Goal: Task Accomplishment & Management: Use online tool/utility

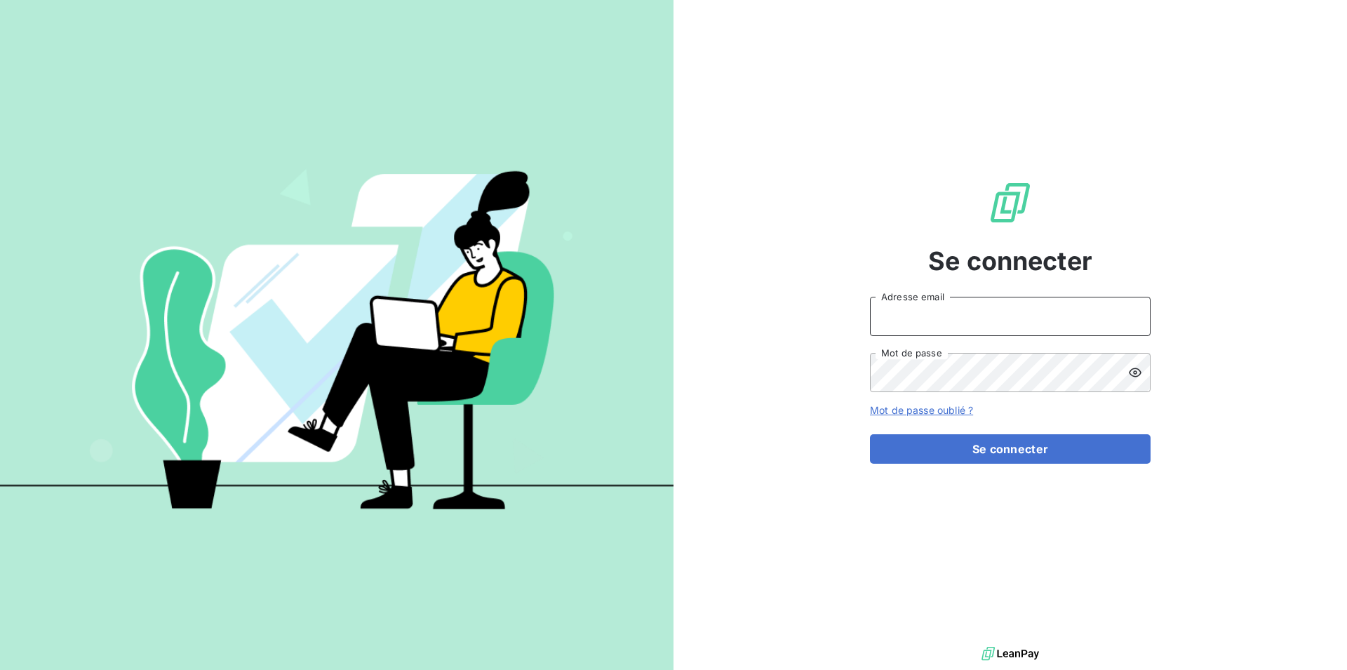
click at [909, 314] on input "Adresse email" at bounding box center [1010, 316] width 281 height 39
type input "[EMAIL_ADDRESS][DOMAIN_NAME]"
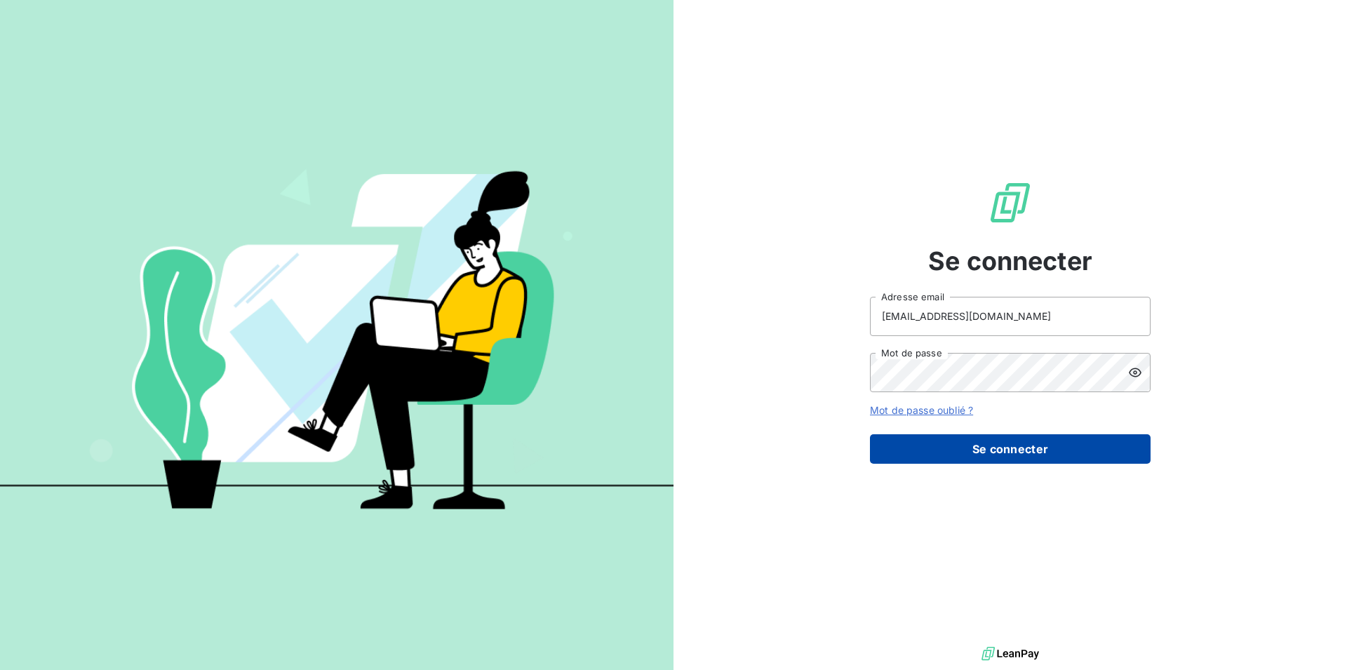
click at [1008, 454] on button "Se connecter" at bounding box center [1010, 448] width 281 height 29
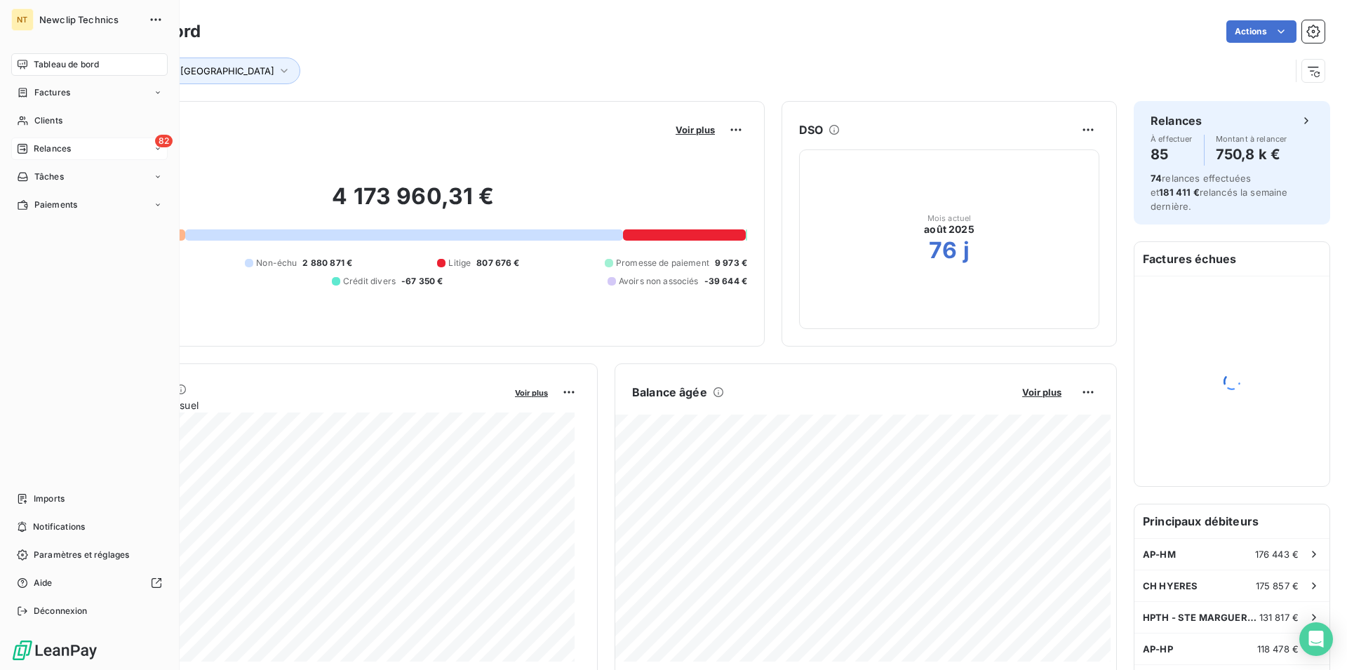
click at [68, 152] on span "Relances" at bounding box center [52, 148] width 37 height 13
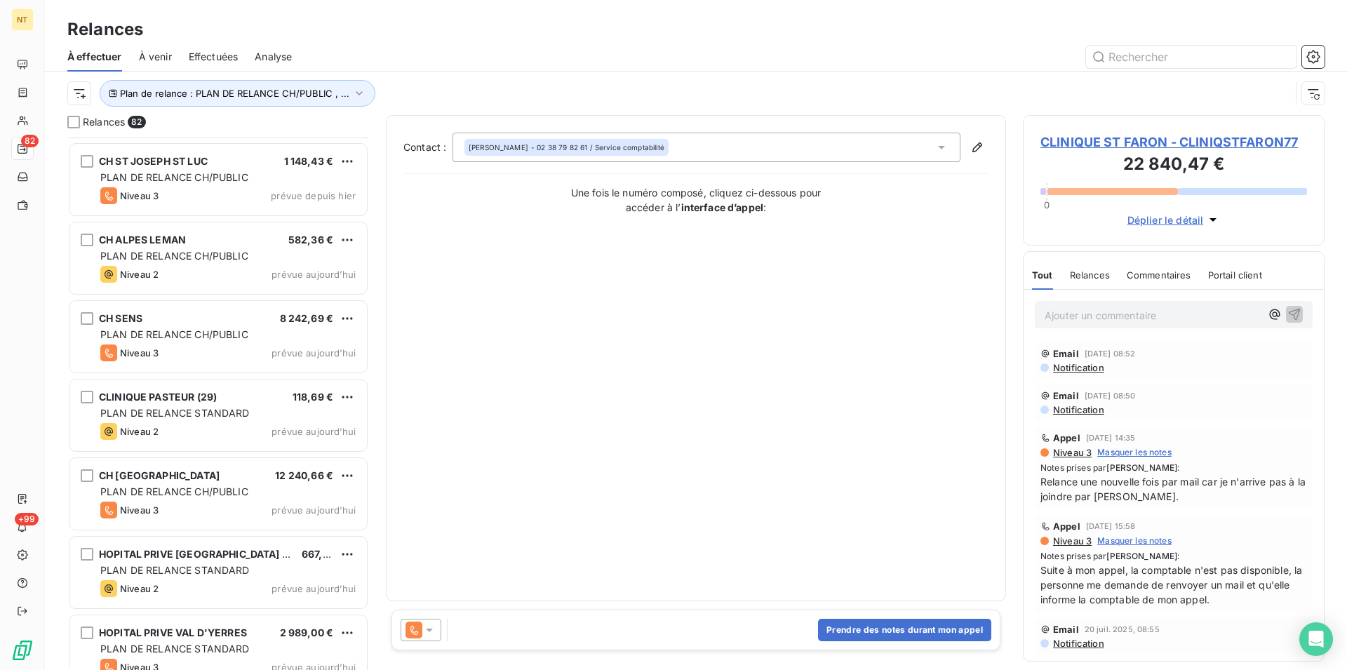
scroll to position [5511, 0]
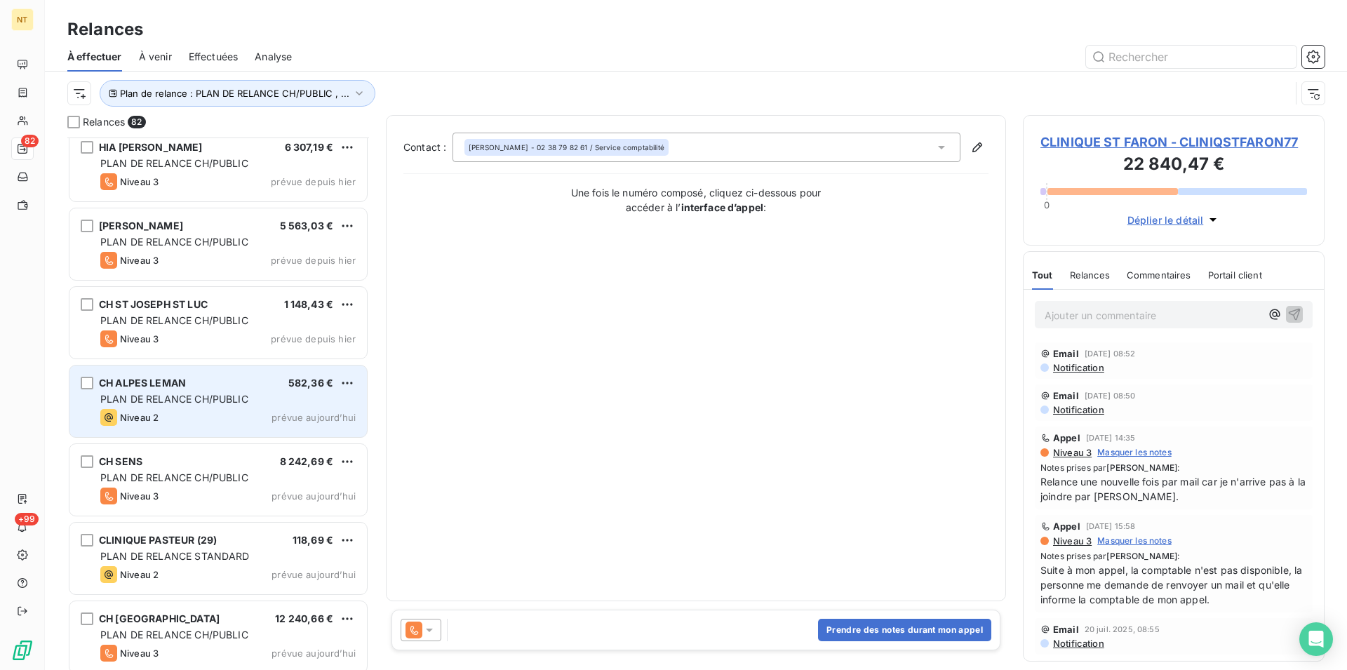
click at [182, 416] on div "Niveau 2 prévue aujourd’hui" at bounding box center [227, 417] width 255 height 17
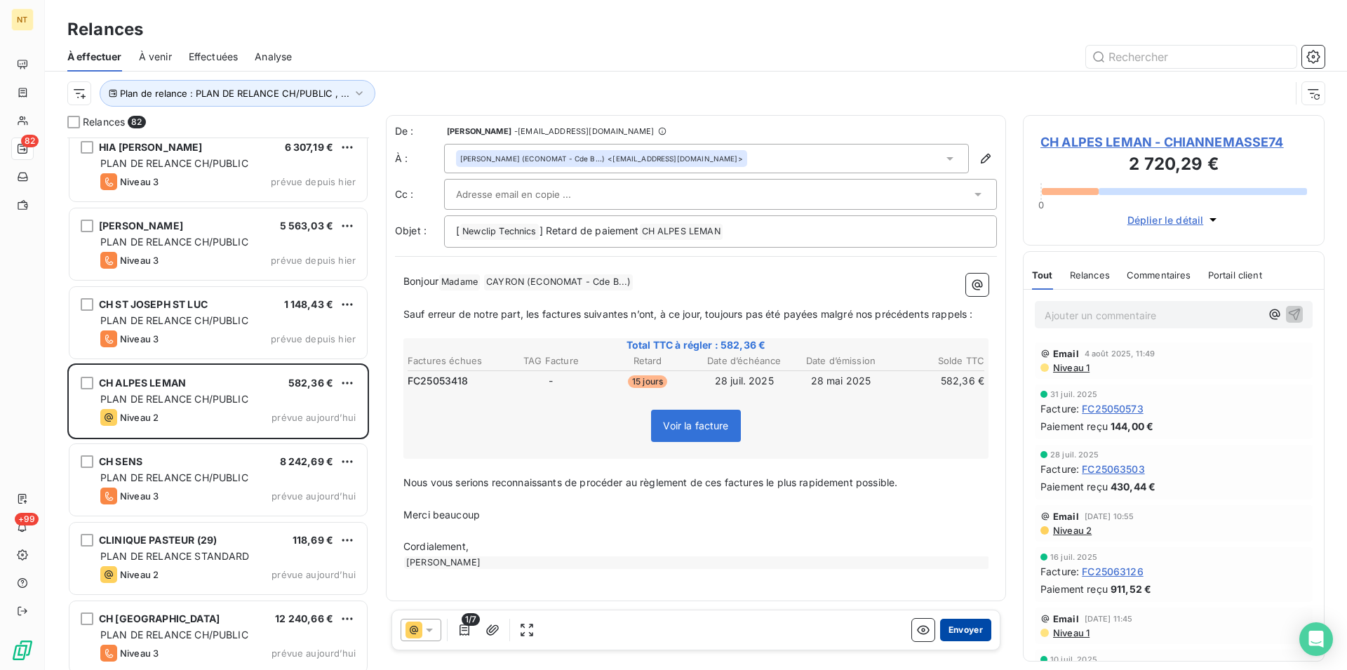
click at [974, 630] on button "Envoyer" at bounding box center [965, 630] width 51 height 22
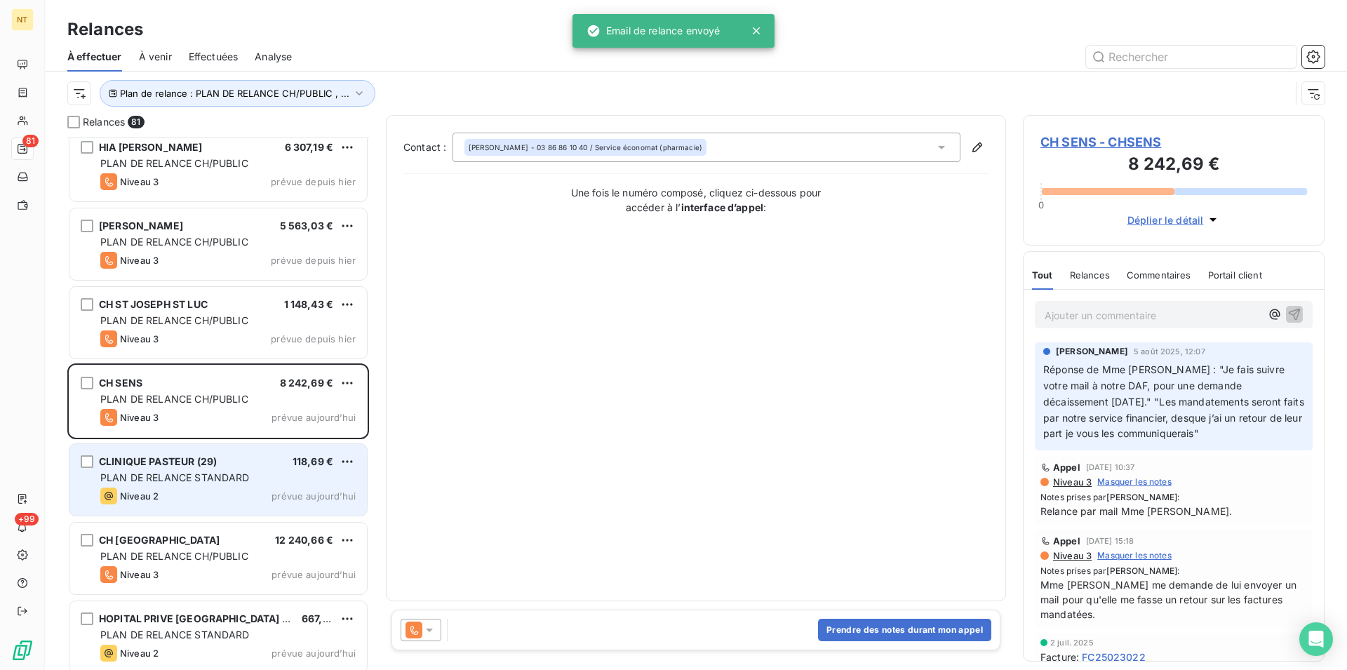
click at [173, 493] on div "Niveau 2 prévue aujourd’hui" at bounding box center [227, 496] width 255 height 17
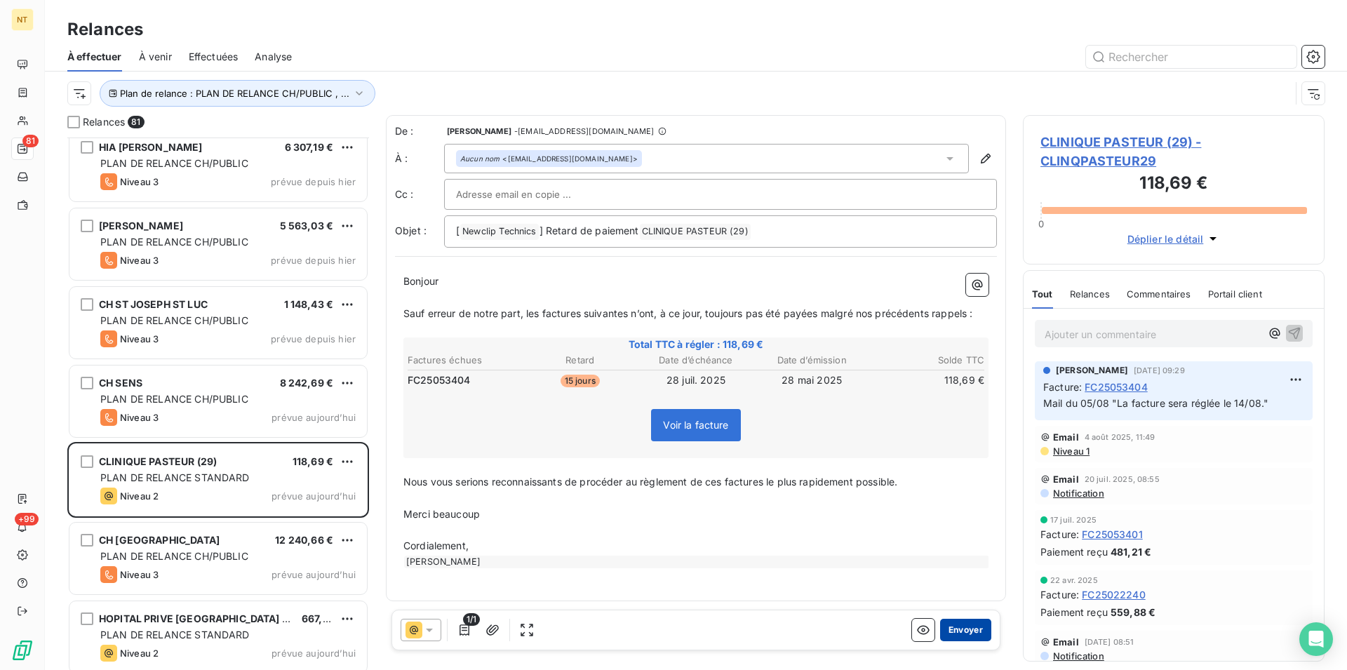
click at [950, 630] on button "Envoyer" at bounding box center [965, 630] width 51 height 22
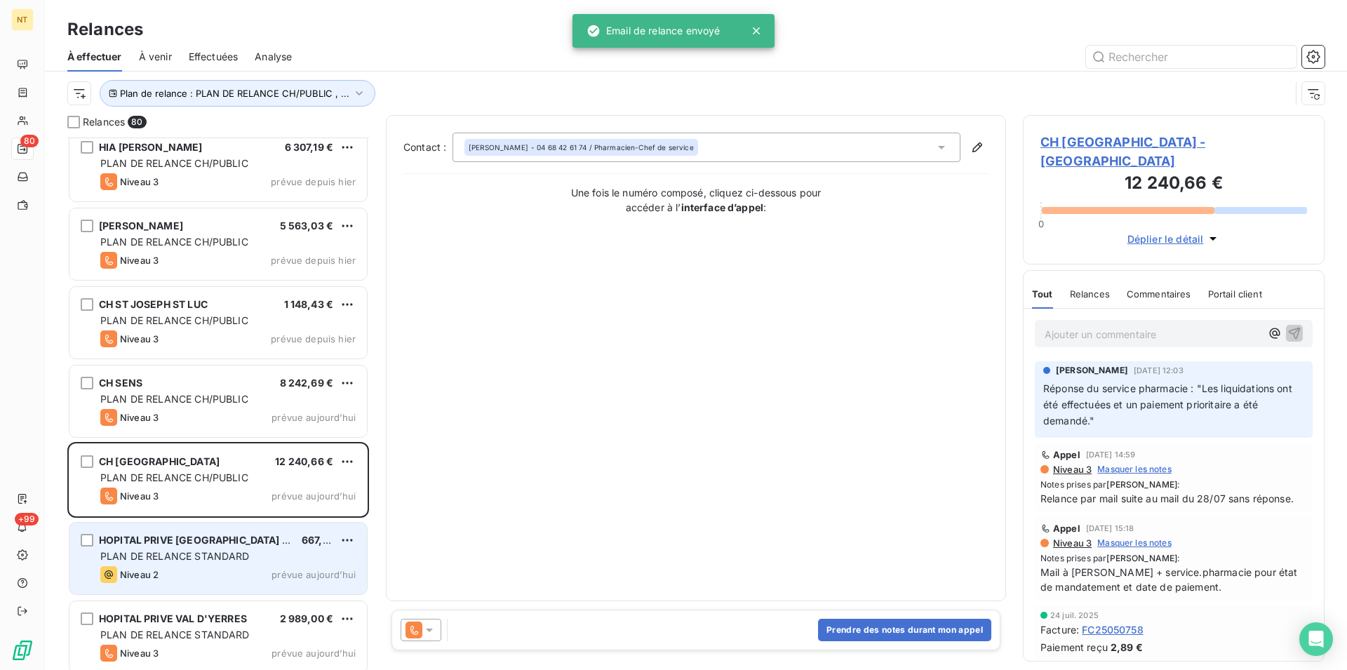
click at [225, 566] on div "Niveau 2 prévue aujourd’hui" at bounding box center [227, 574] width 255 height 17
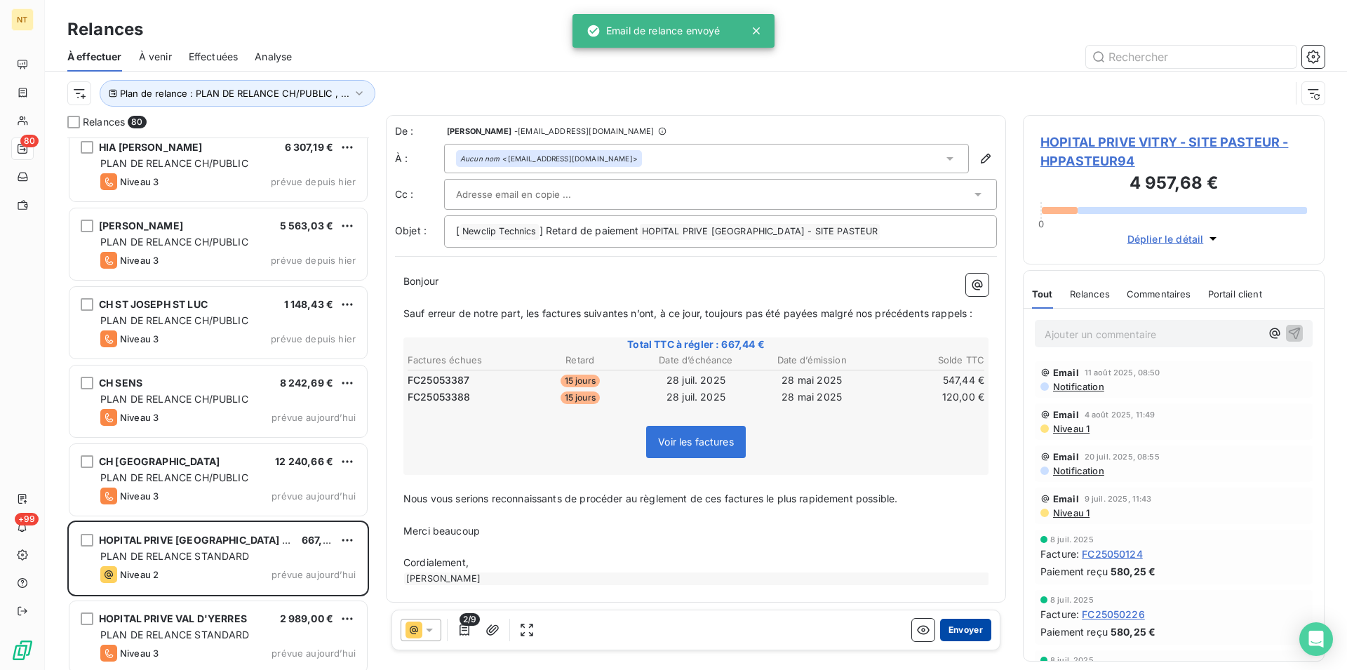
click at [968, 629] on button "Envoyer" at bounding box center [965, 630] width 51 height 22
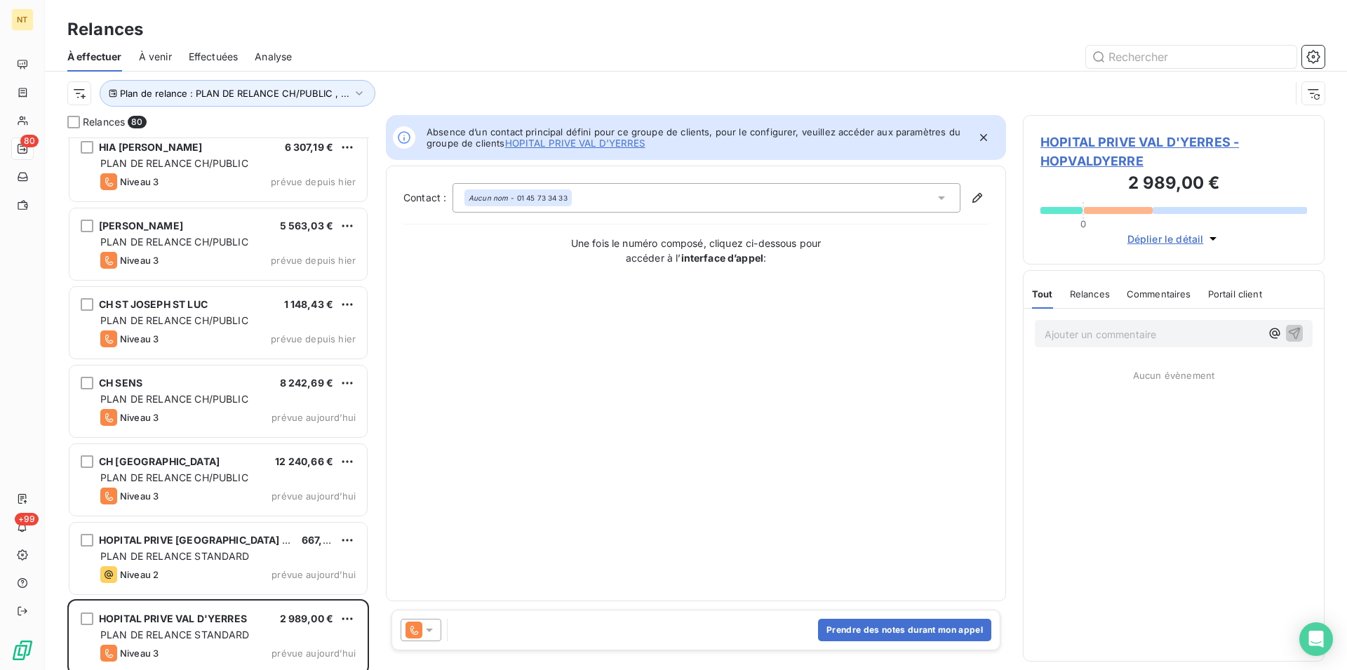
scroll to position [5676, 0]
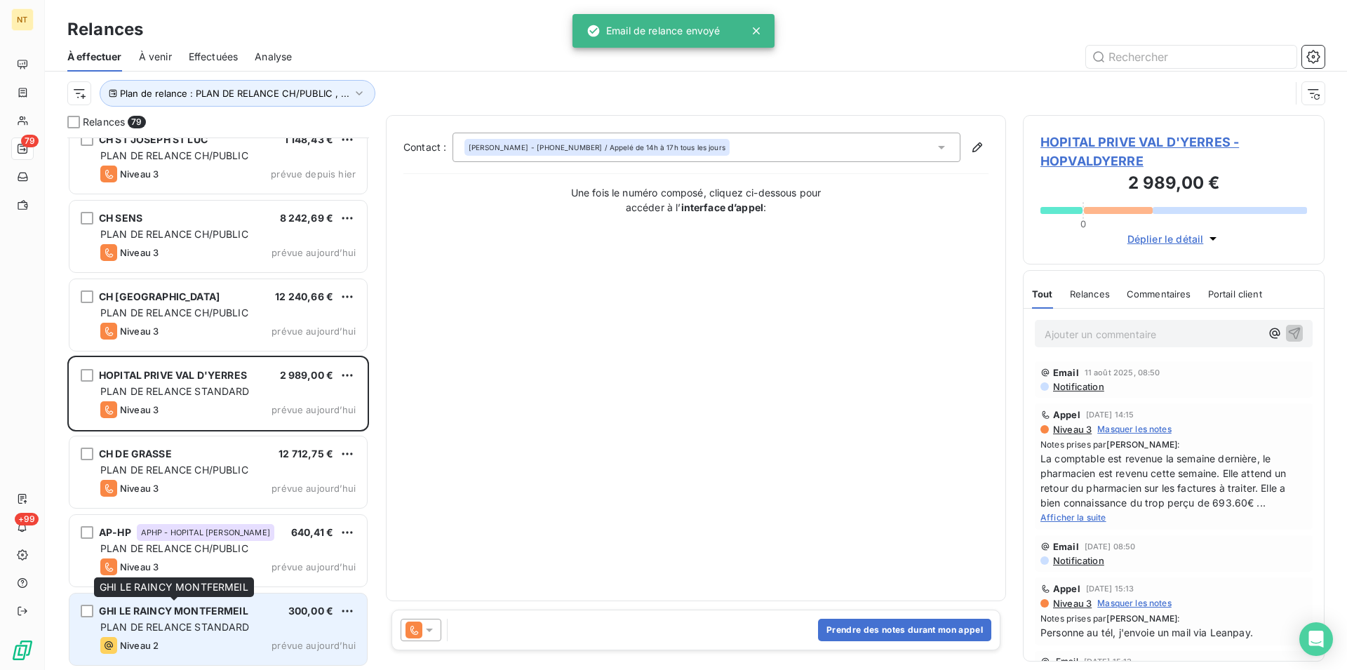
click at [199, 615] on span "GHI LE RAINCY MONTFERMEIL" at bounding box center [173, 611] width 149 height 12
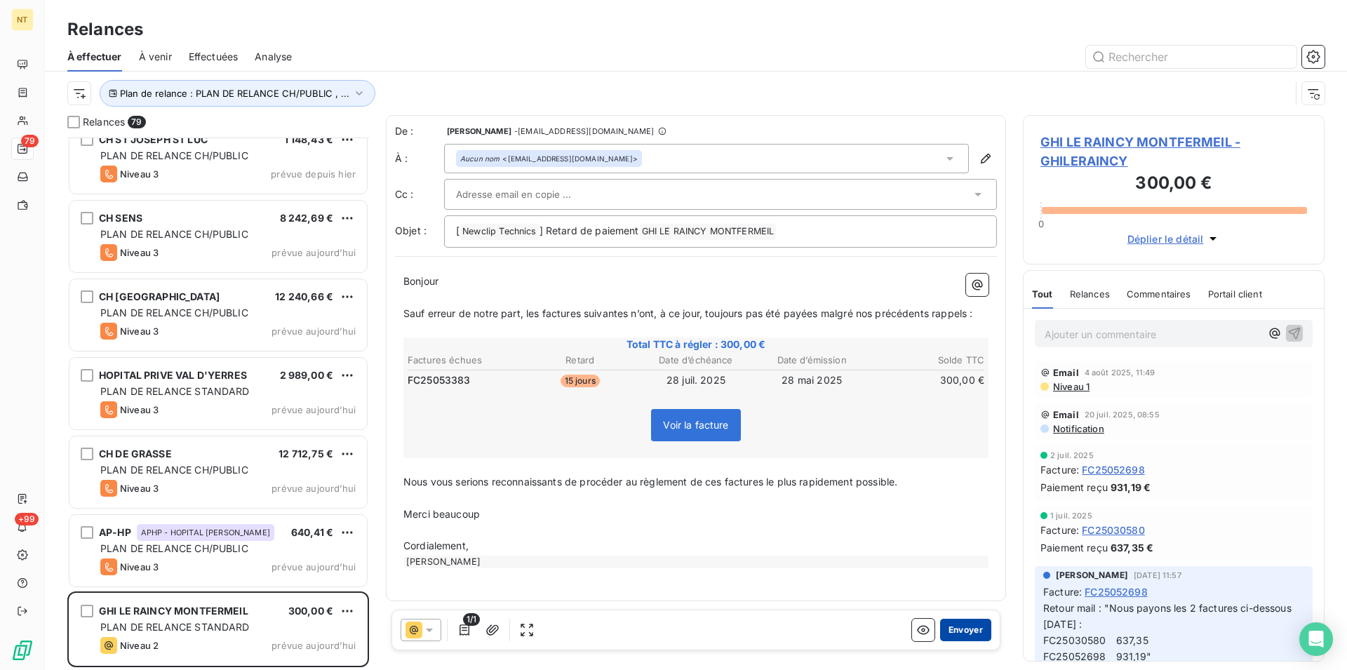
click at [940, 633] on button "Envoyer" at bounding box center [965, 630] width 51 height 22
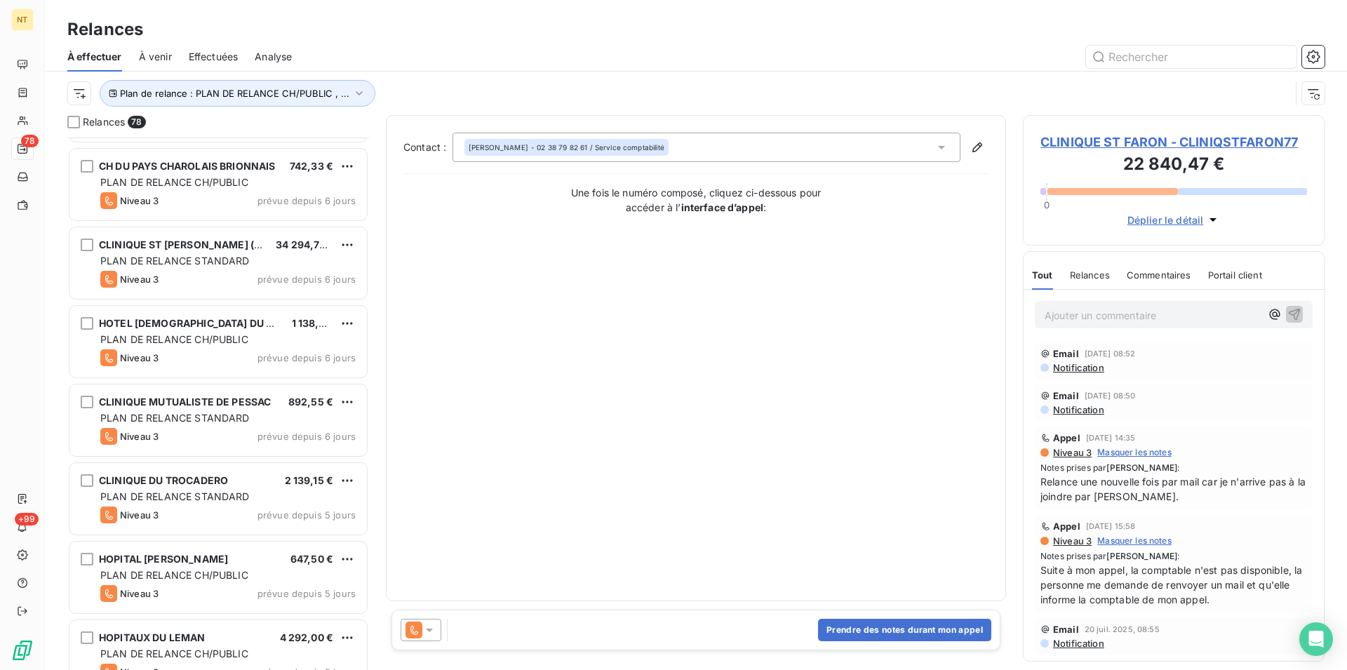
scroll to position [445, 0]
